Goal: Check status

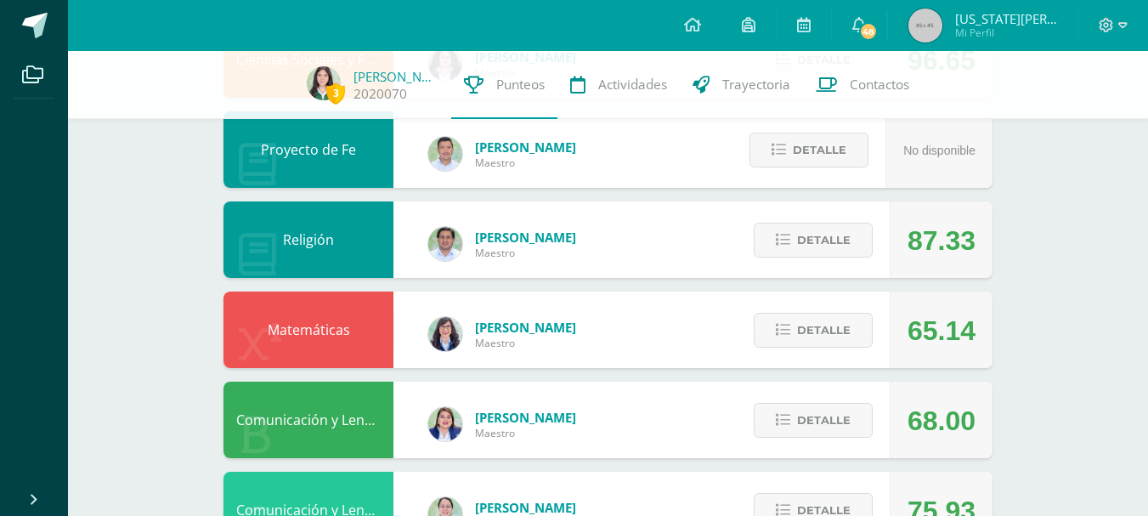
scroll to position [517, 0]
click at [830, 326] on span "Detalle" at bounding box center [824, 330] width 54 height 31
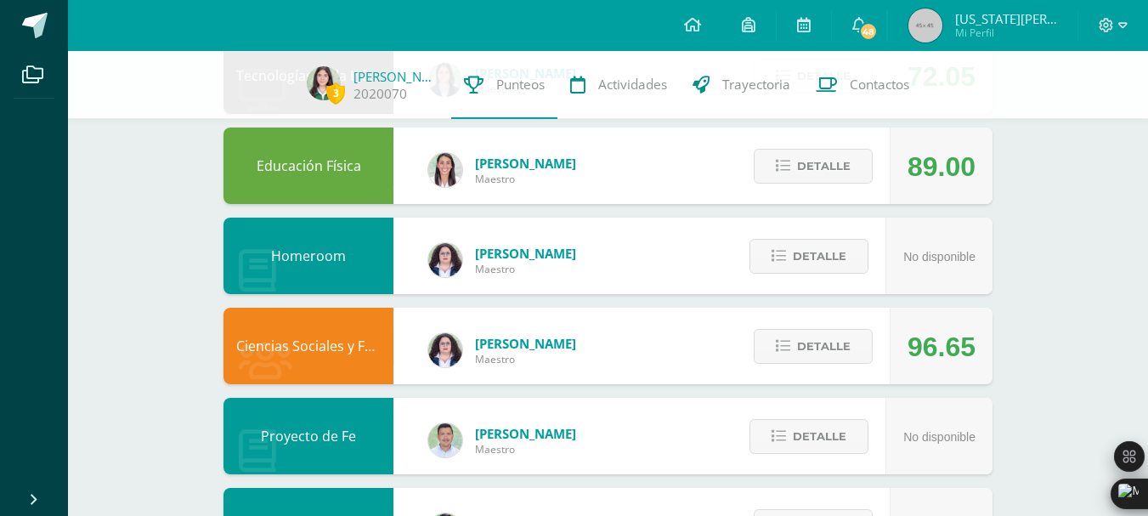
scroll to position [0, 0]
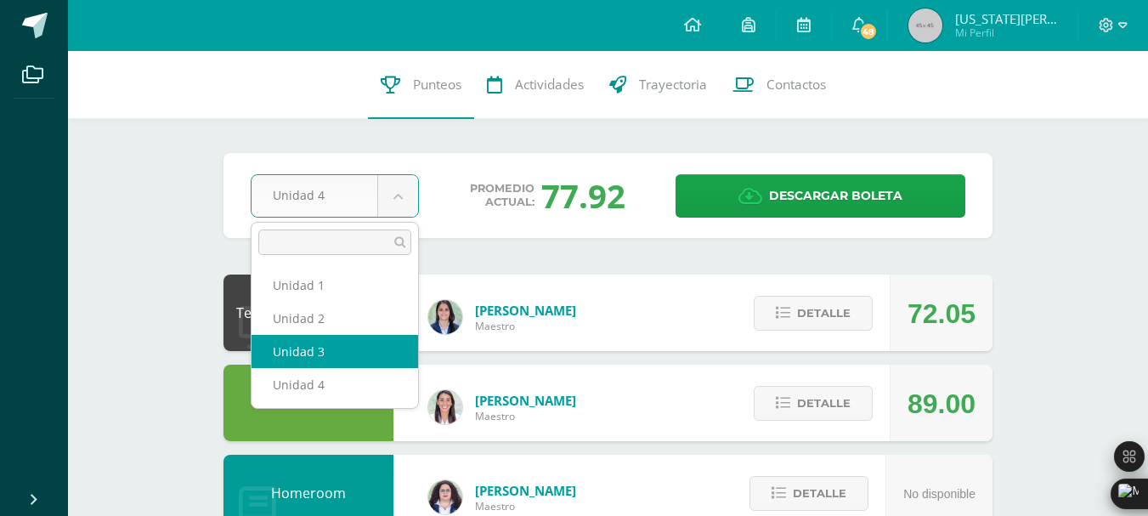
select select "Unidad 3"
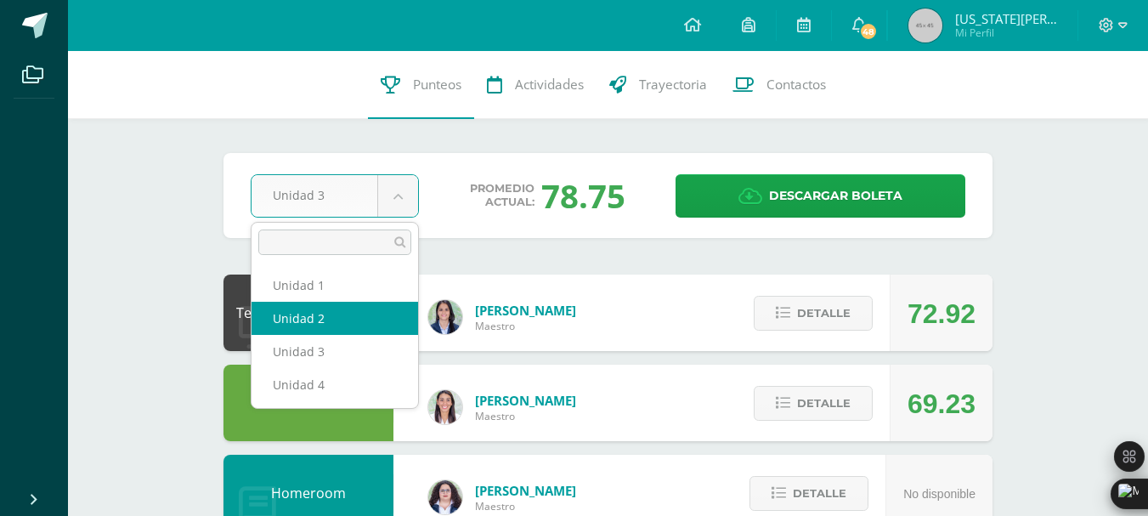
select select "Unidad 2"
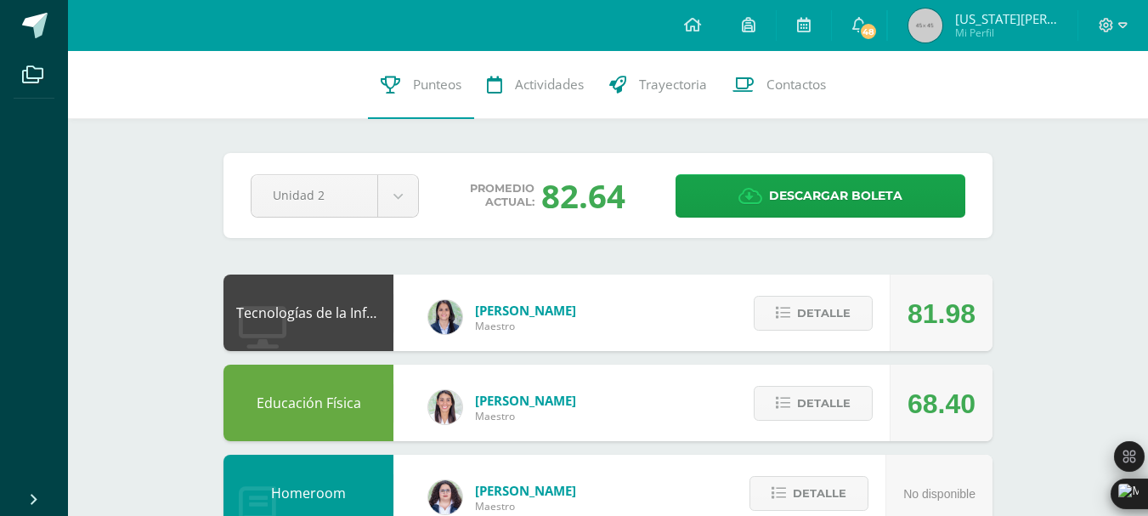
scroll to position [1, 0]
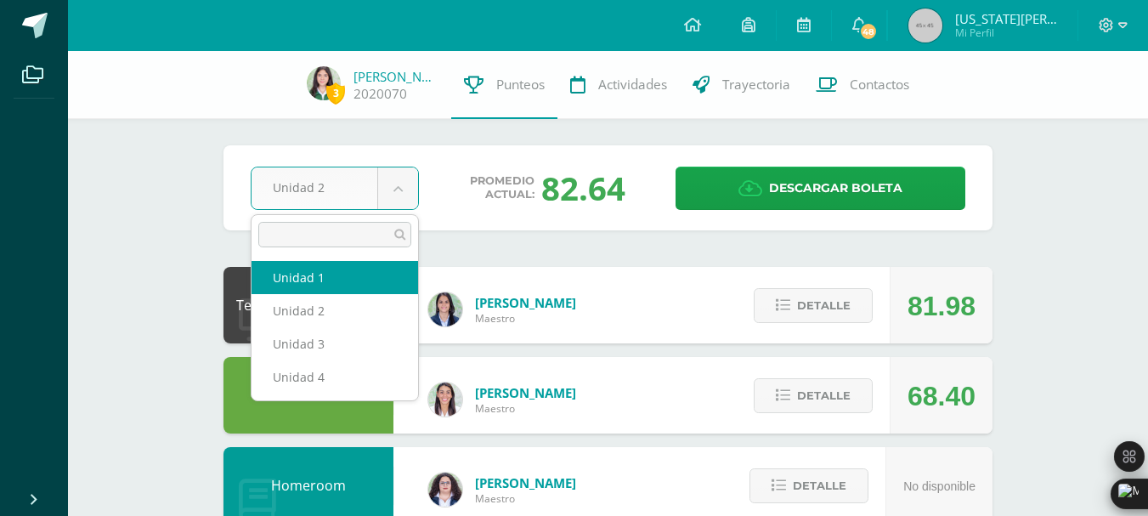
select select "Unidad 1"
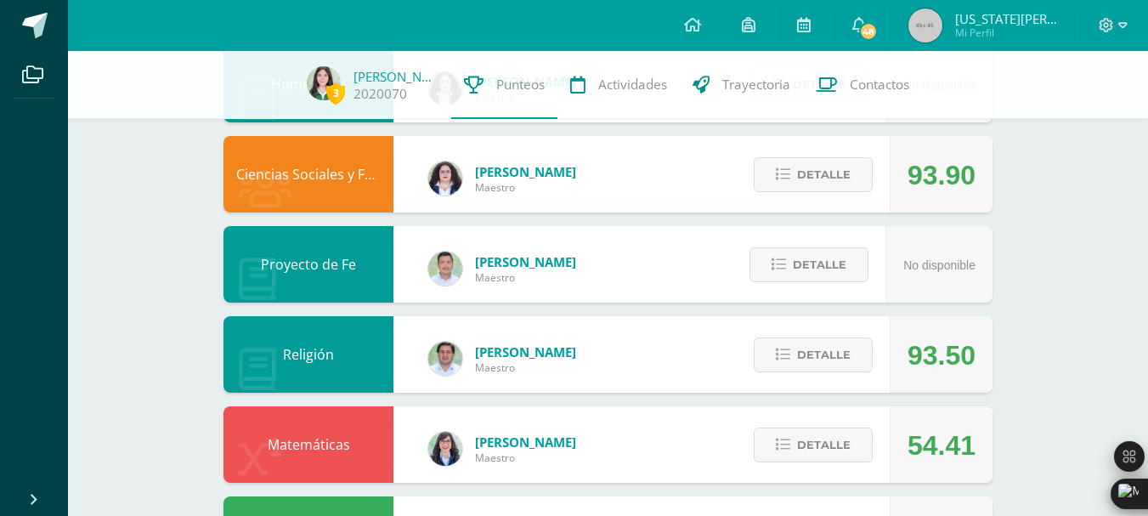
scroll to position [419, 0]
